Goal: Find specific page/section: Find specific page/section

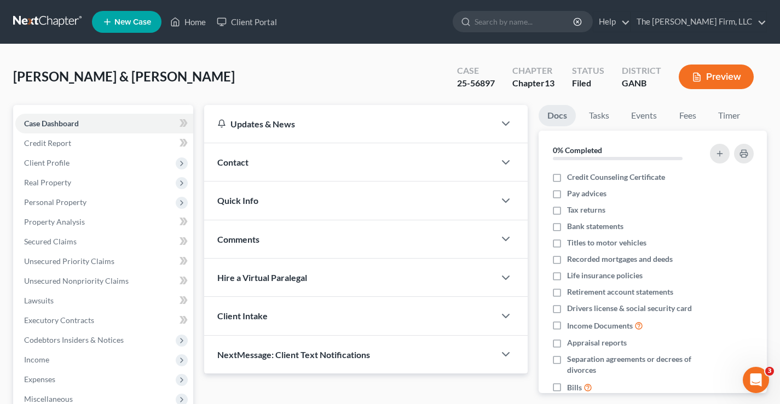
click at [50, 21] on link at bounding box center [48, 22] width 70 height 20
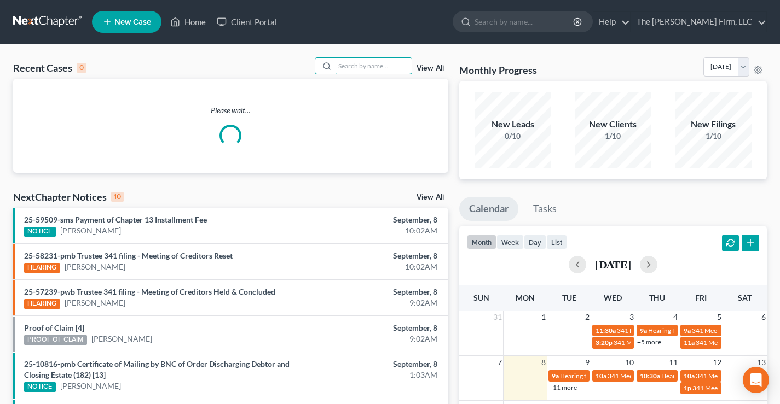
drag, startPoint x: 361, startPoint y: 65, endPoint x: 378, endPoint y: 51, distance: 21.9
click at [361, 64] on input "search" at bounding box center [373, 66] width 77 height 16
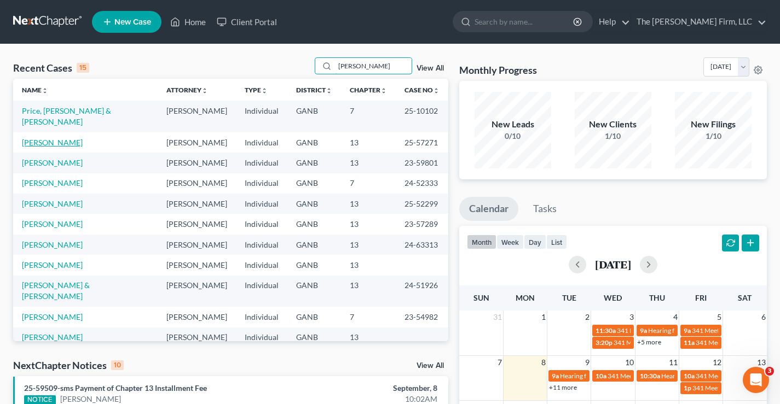
type input "james"
click at [65, 138] on link "James, Regina" at bounding box center [52, 142] width 61 height 9
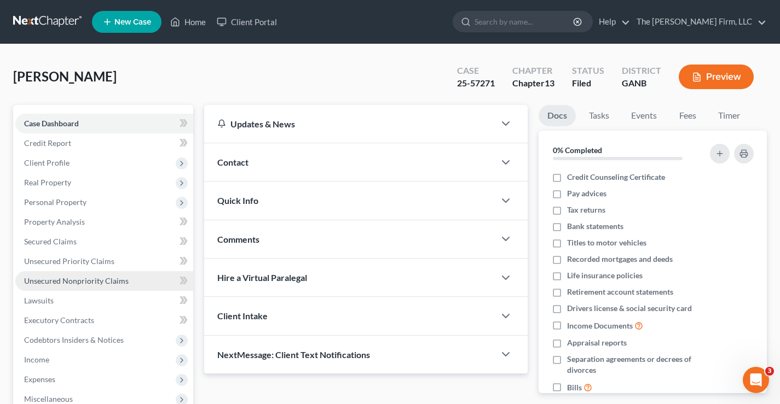
click at [33, 279] on span "Unsecured Nonpriority Claims" at bounding box center [76, 280] width 104 height 9
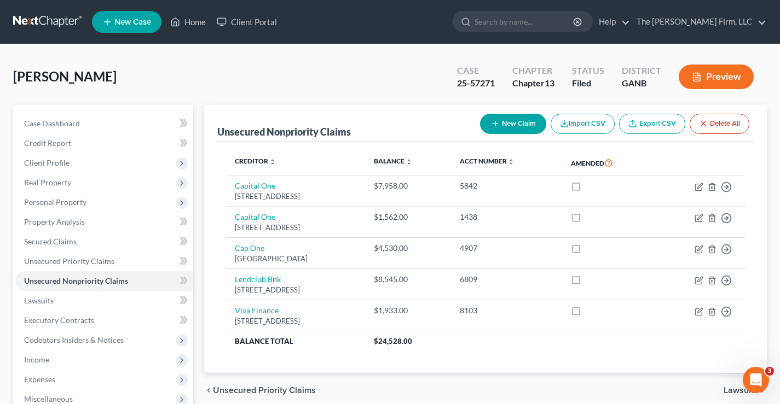
drag, startPoint x: 22, startPoint y: 50, endPoint x: 68, endPoint y: 43, distance: 45.9
click at [22, 50] on div "James, Regina Upgraded Case 25-57271 Chapter Chapter 13 Status Filed District G…" at bounding box center [390, 312] width 780 height 537
click at [50, 20] on link at bounding box center [48, 22] width 70 height 20
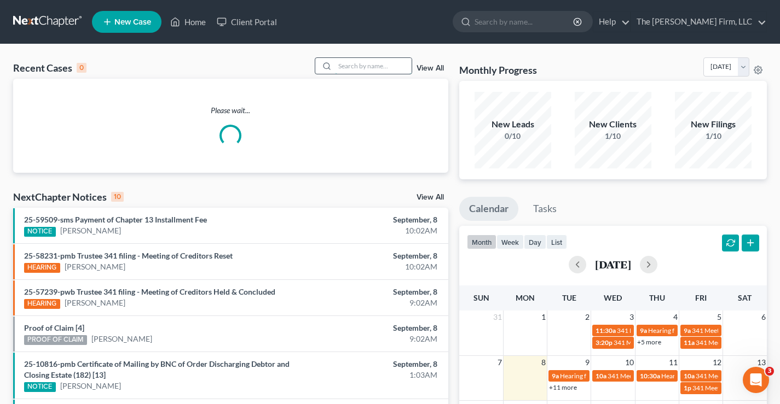
click at [364, 61] on input "search" at bounding box center [373, 66] width 77 height 16
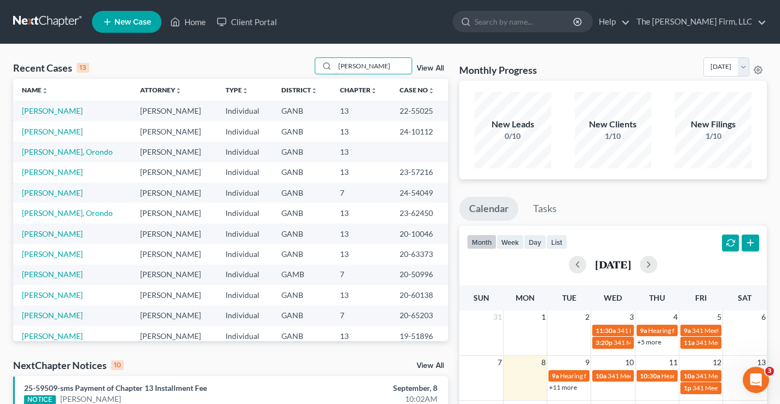
type input "jones"
drag, startPoint x: 386, startPoint y: 132, endPoint x: 419, endPoint y: 131, distance: 33.4
click at [419, 131] on td "24-10112" at bounding box center [419, 131] width 57 height 20
copy td "24-10112"
